Goal: Task Accomplishment & Management: Complete application form

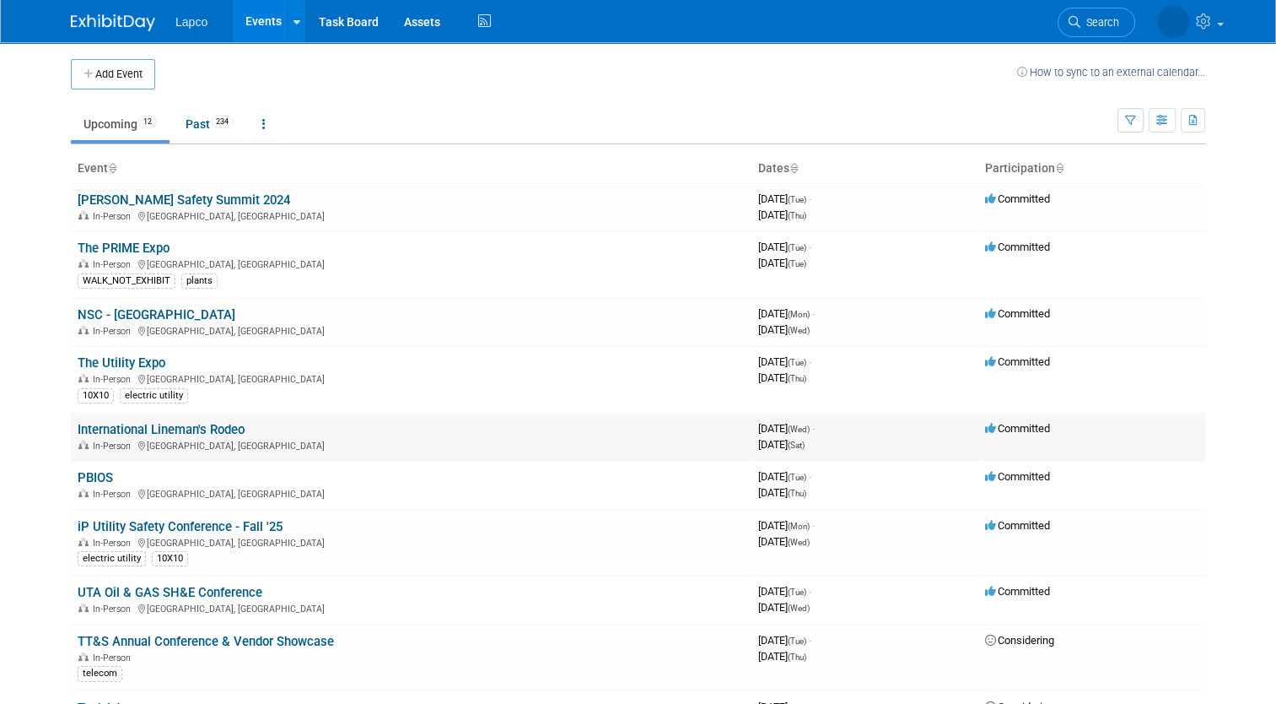
click at [374, 438] on div "In-Person [GEOGRAPHIC_DATA], [GEOGRAPHIC_DATA]" at bounding box center [411, 444] width 667 height 13
click at [132, 77] on button "Add Event" at bounding box center [113, 74] width 84 height 30
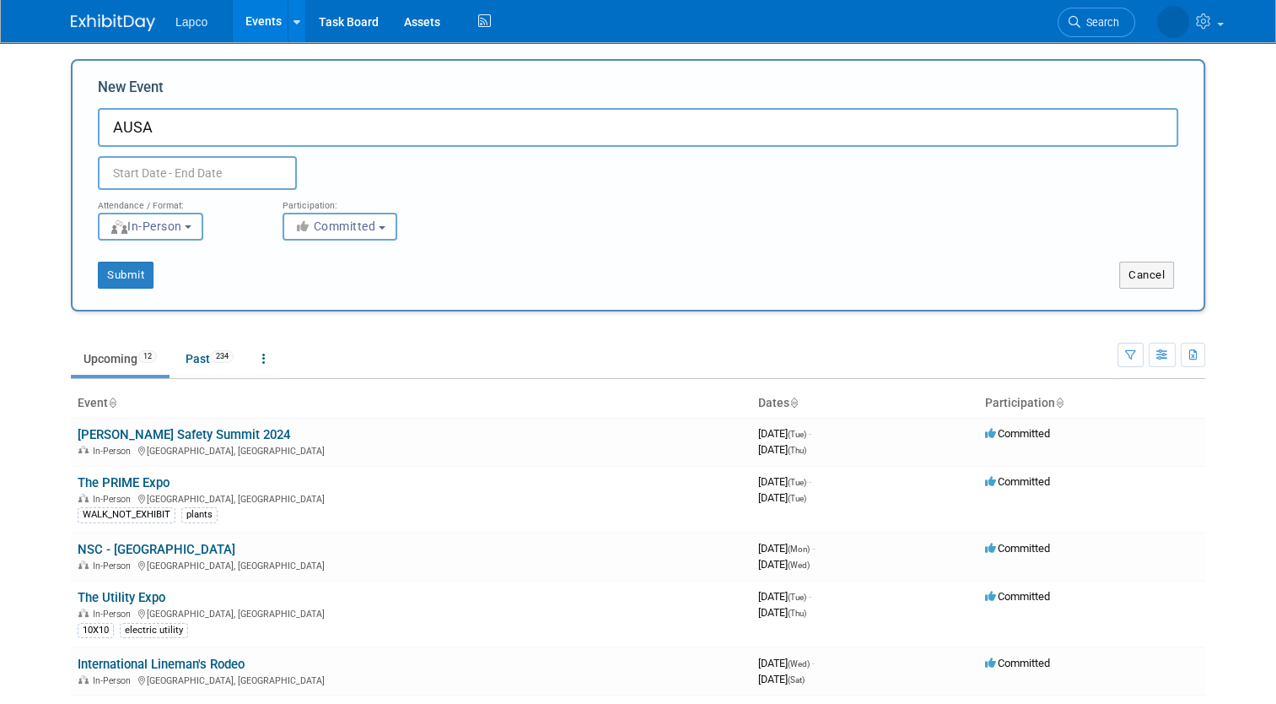
type input "AUSA"
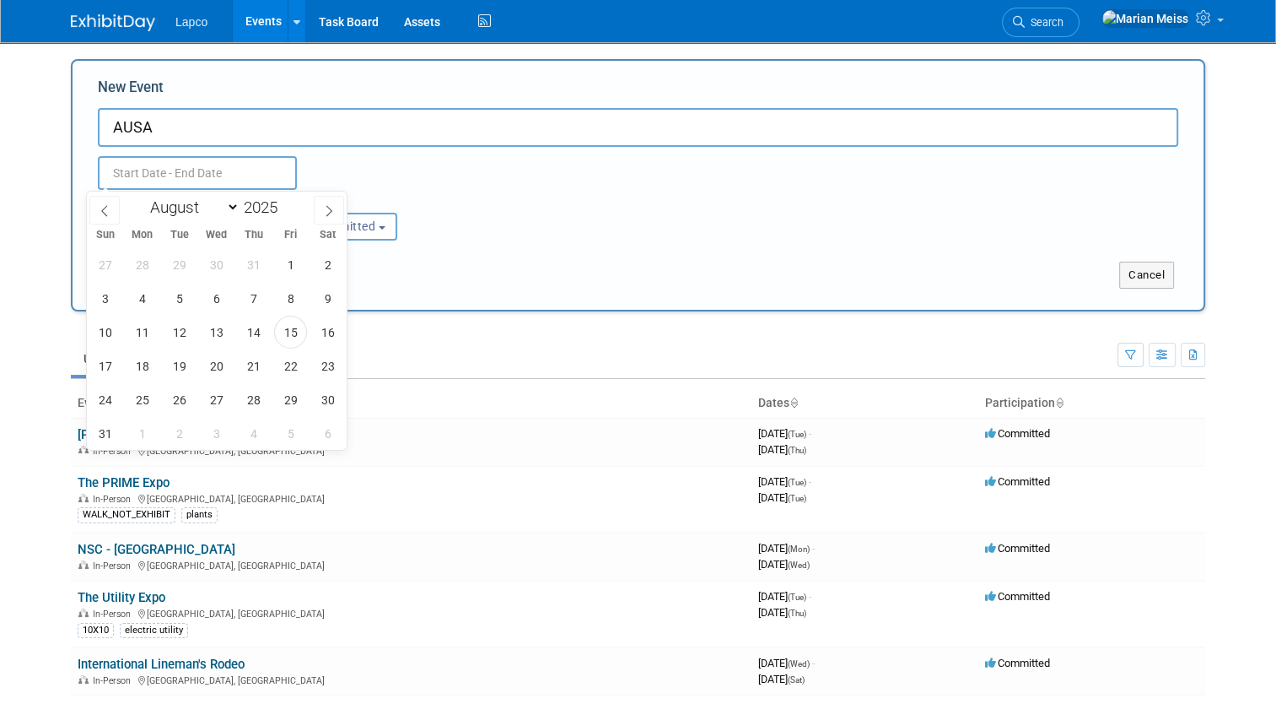
click at [147, 174] on input "text" at bounding box center [197, 173] width 199 height 34
click at [324, 208] on icon at bounding box center [329, 211] width 12 height 12
select select "9"
click at [220, 262] on span "1" at bounding box center [216, 264] width 33 height 33
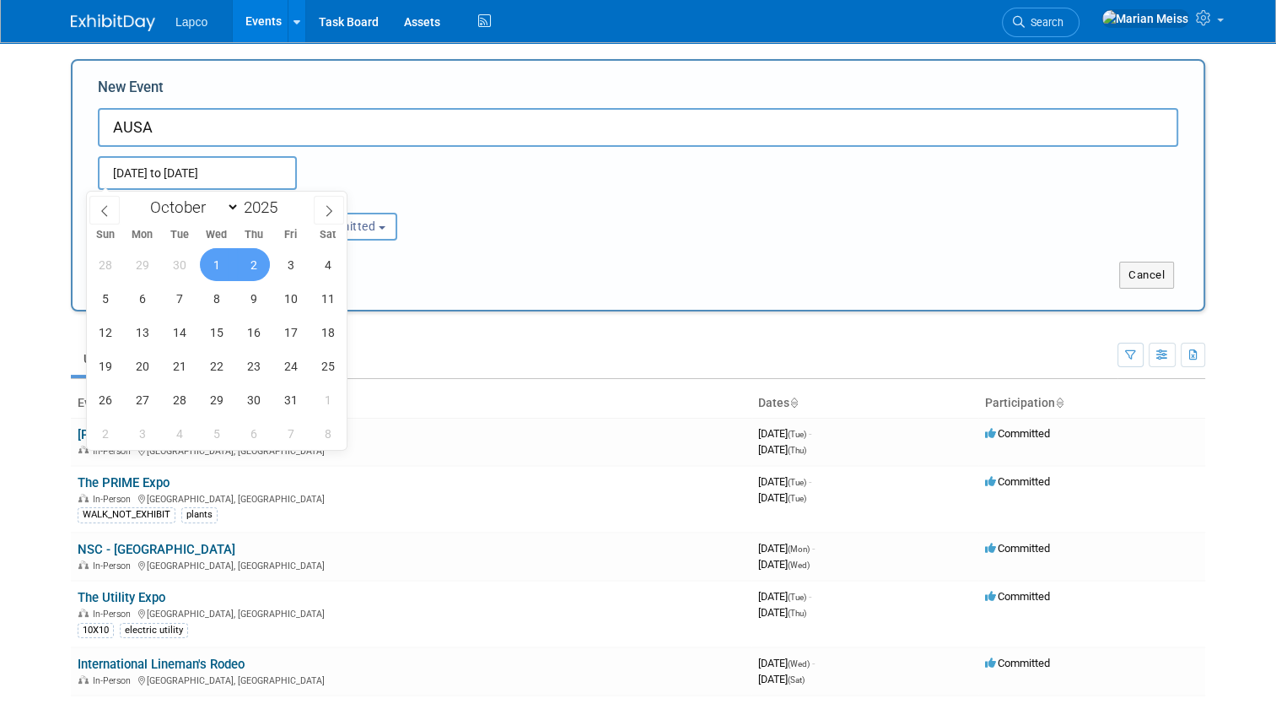
click at [260, 265] on span "2" at bounding box center [253, 264] width 33 height 33
type input "[DATE] to [DATE]"
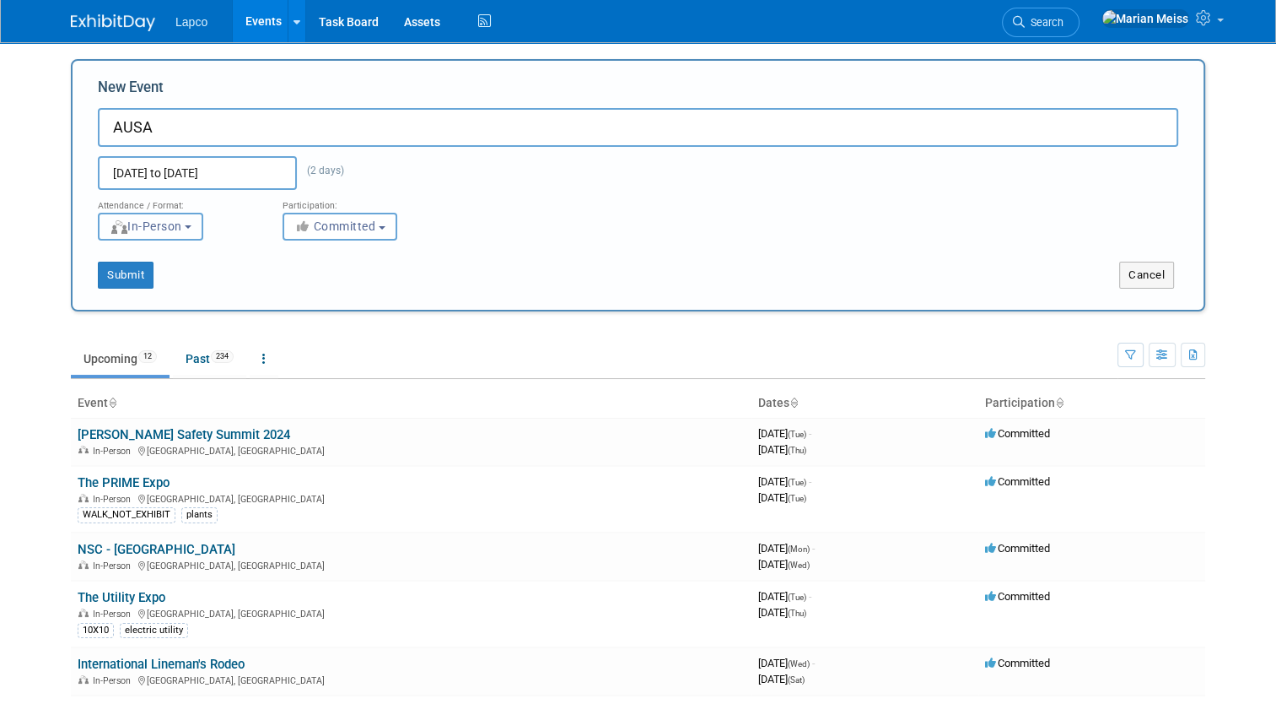
click at [175, 233] on button "In-Person" at bounding box center [150, 227] width 105 height 28
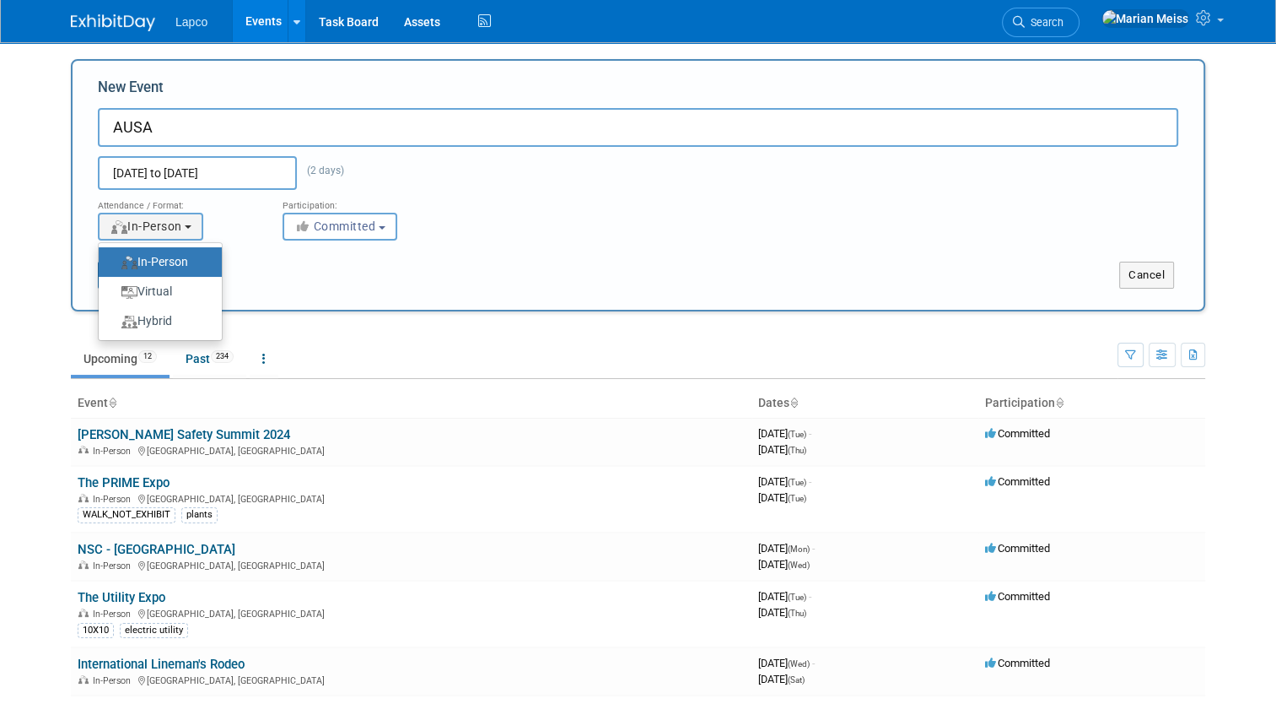
click at [180, 258] on label "In-Person" at bounding box center [156, 262] width 98 height 23
click at [114, 258] on input "In-Person" at bounding box center [108, 261] width 11 height 11
click at [293, 260] on div "Submit Cancel" at bounding box center [638, 264] width 1106 height 48
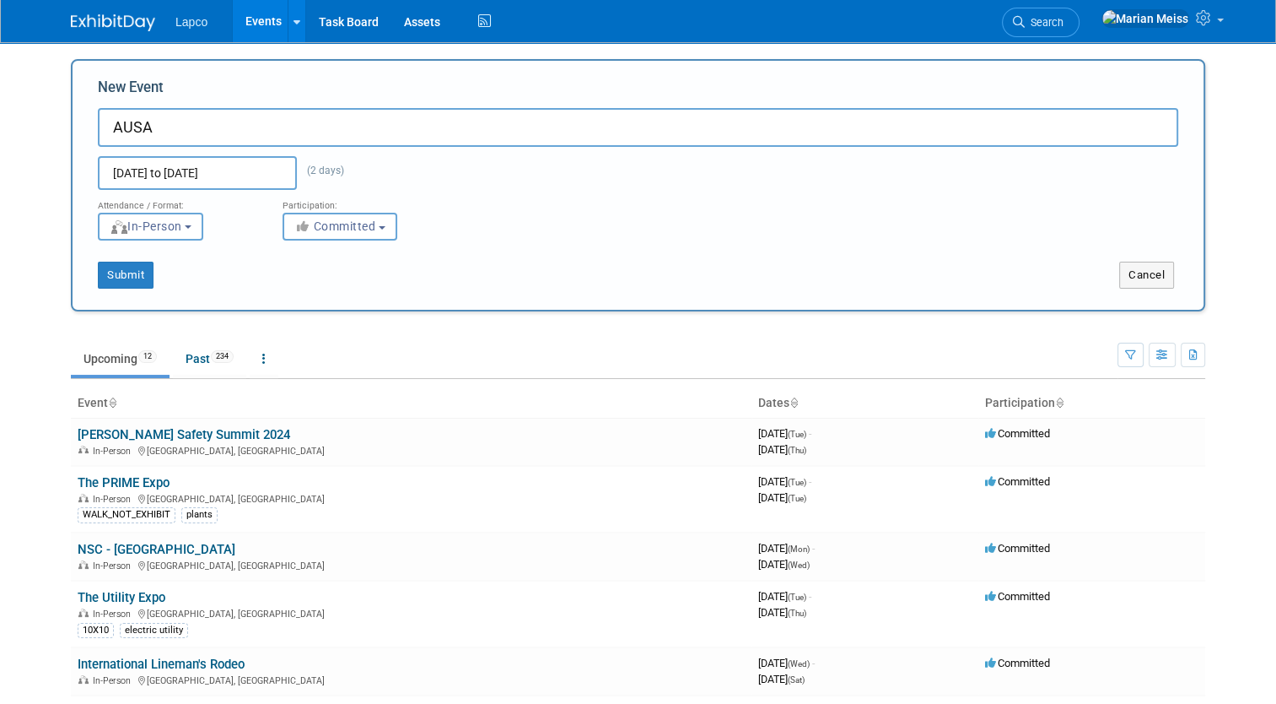
click at [225, 125] on input "AUSA" at bounding box center [638, 127] width 1081 height 39
click at [143, 124] on input "AUSA - [GEOGRAPHIC_DATA] Electric Power" at bounding box center [638, 127] width 1081 height 39
click at [149, 122] on input "AUSA - [GEOGRAPHIC_DATA] Electric Power" at bounding box center [638, 127] width 1081 height 39
click at [454, 138] on input "AUSA - Vendor Showcase Tucson Electric Power" at bounding box center [638, 127] width 1081 height 39
type input "AUSA - Vendor Showcase Tucson Electric Power 2025"
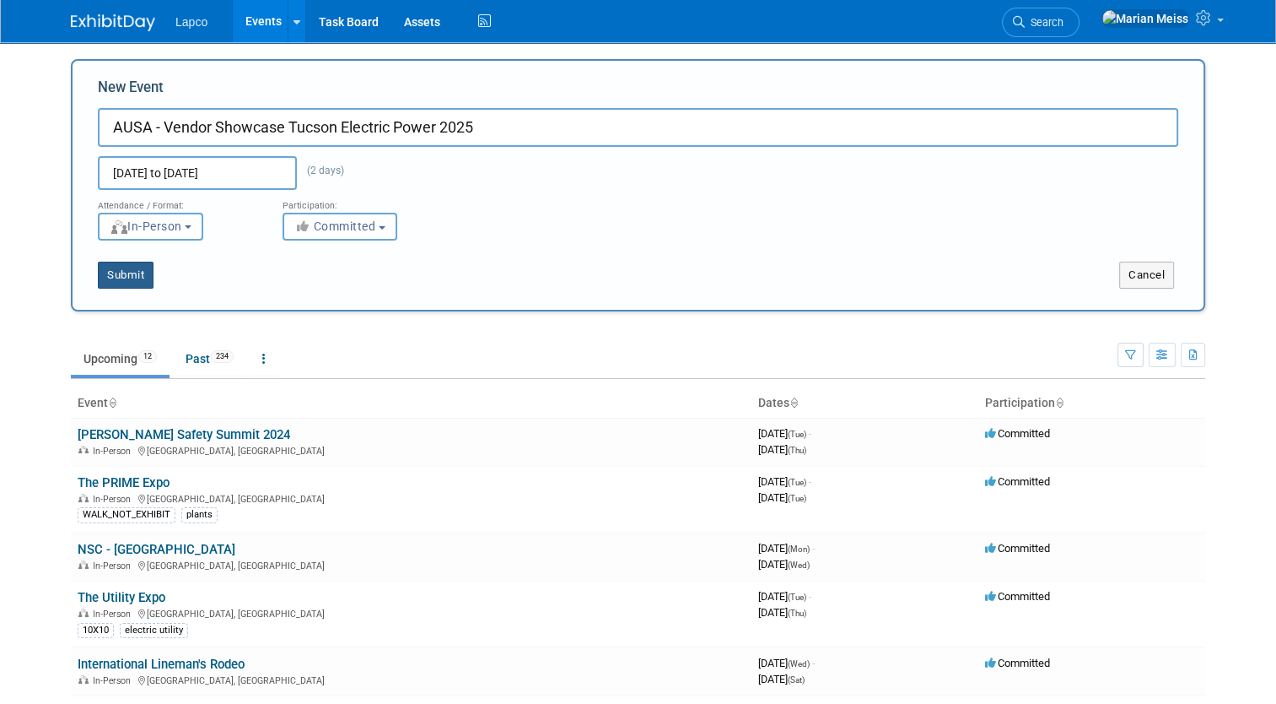
click at [113, 265] on button "Submit" at bounding box center [126, 275] width 56 height 27
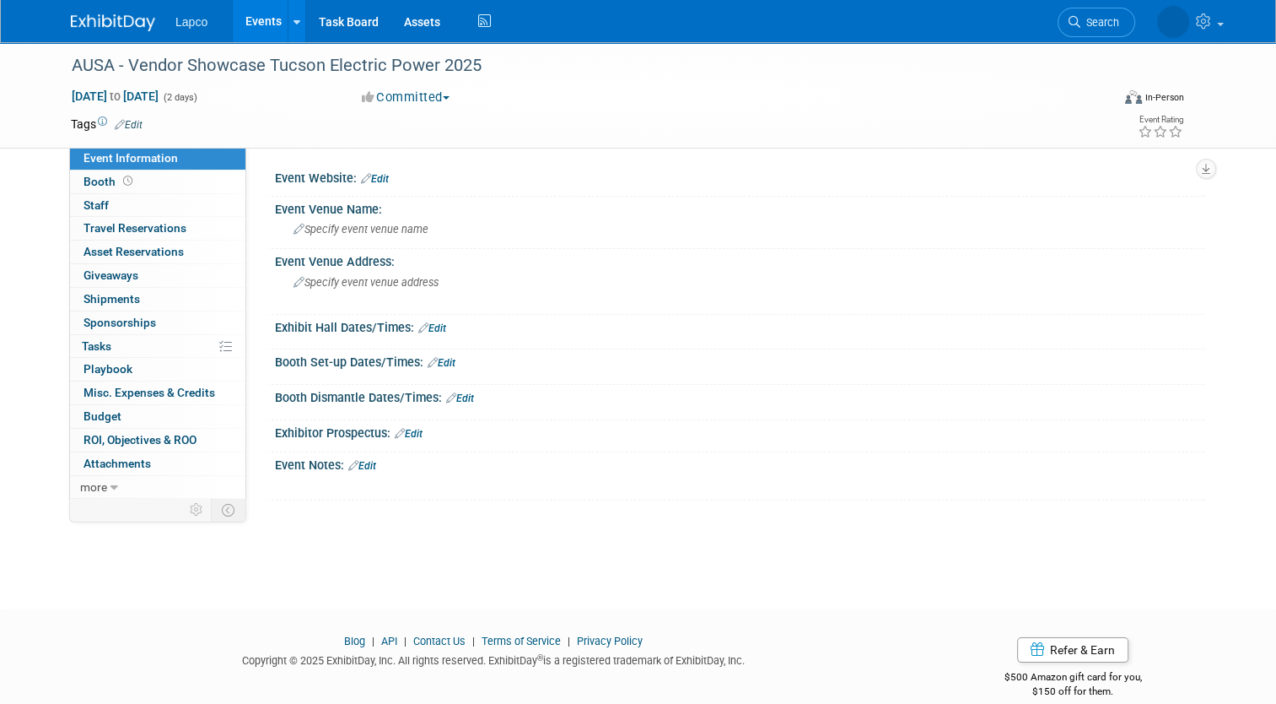
click at [592, 116] on td at bounding box center [569, 124] width 852 height 17
click at [254, 27] on link "Events" at bounding box center [264, 21] width 62 height 42
